Goal: Information Seeking & Learning: Learn about a topic

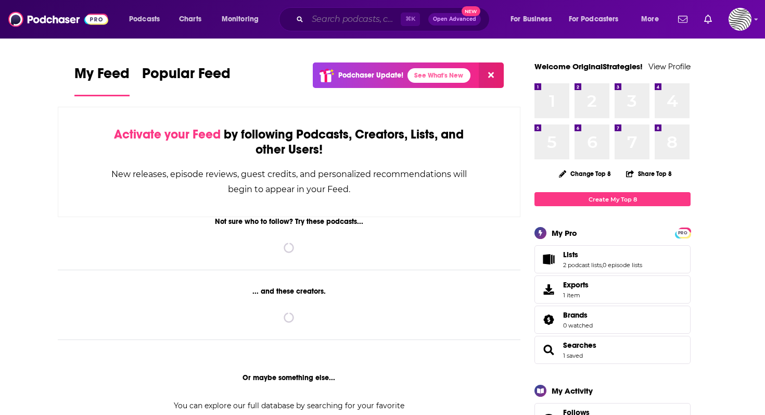
click at [377, 20] on input "Search podcasts, credits, & more..." at bounding box center [353, 19] width 93 height 17
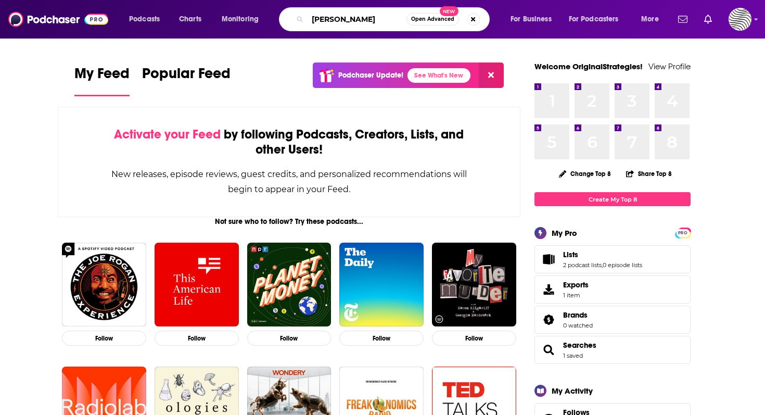
type input "[PERSON_NAME]"
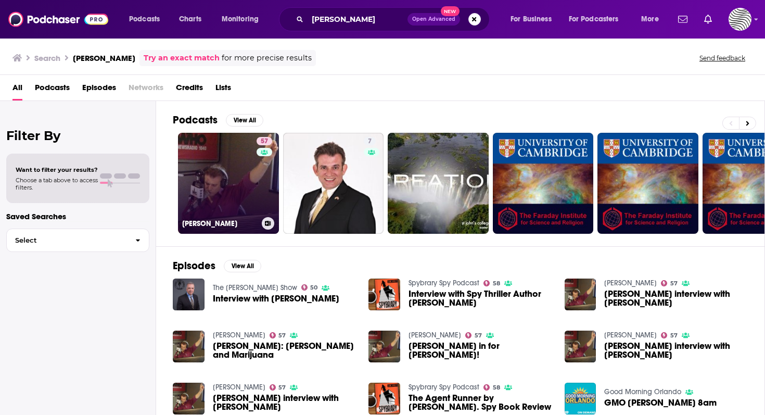
click at [263, 171] on div "57" at bounding box center [265, 177] width 18 height 80
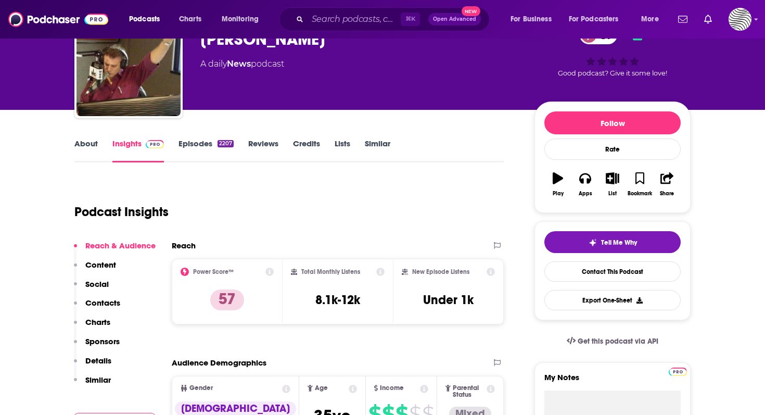
scroll to position [109, 0]
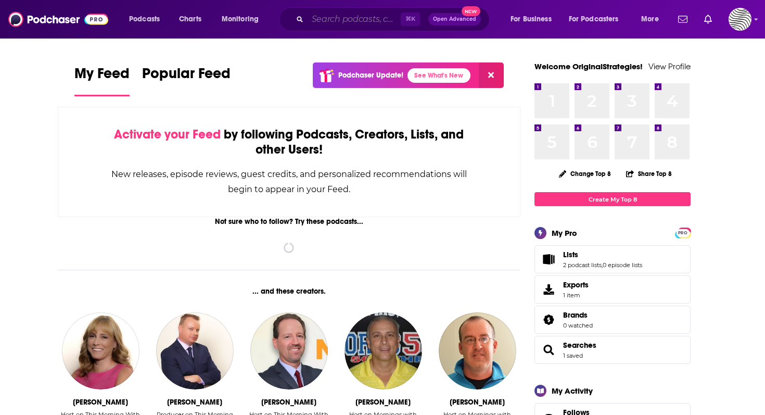
click at [357, 22] on input "Search podcasts, credits, & more..." at bounding box center [353, 19] width 93 height 17
click at [364, 18] on input "Search podcasts, credits, & more..." at bounding box center [353, 19] width 93 height 17
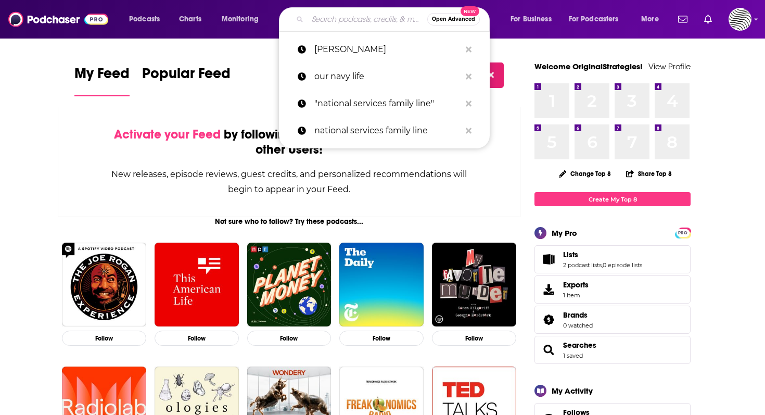
type input "s"
click at [388, 57] on p "[PERSON_NAME]" at bounding box center [387, 49] width 146 height 27
type input "[PERSON_NAME]"
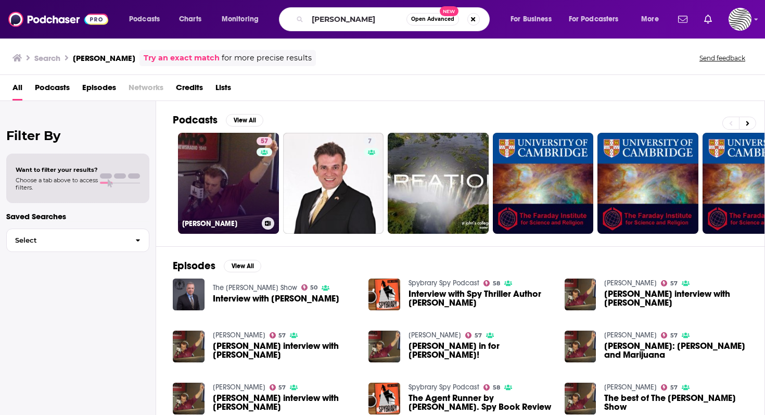
click at [209, 204] on link "57 [PERSON_NAME]" at bounding box center [228, 183] width 101 height 101
